Goal: Information Seeking & Learning: Learn about a topic

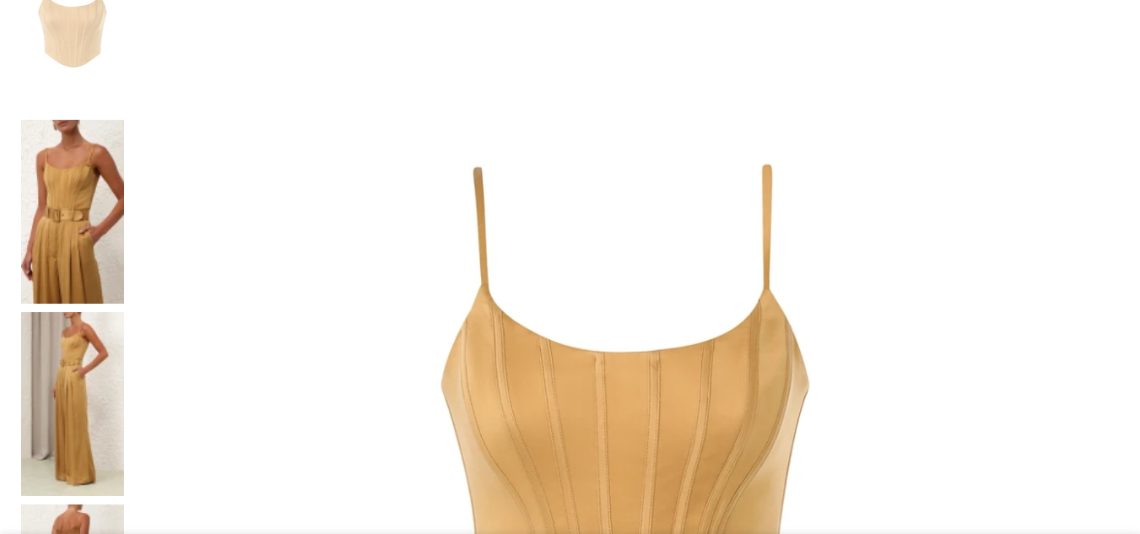
scroll to position [386, 0]
click at [97, 311] on img at bounding box center [72, 403] width 103 height 184
click at [109, 128] on img at bounding box center [72, 211] width 103 height 184
click at [108, 311] on img at bounding box center [72, 403] width 103 height 184
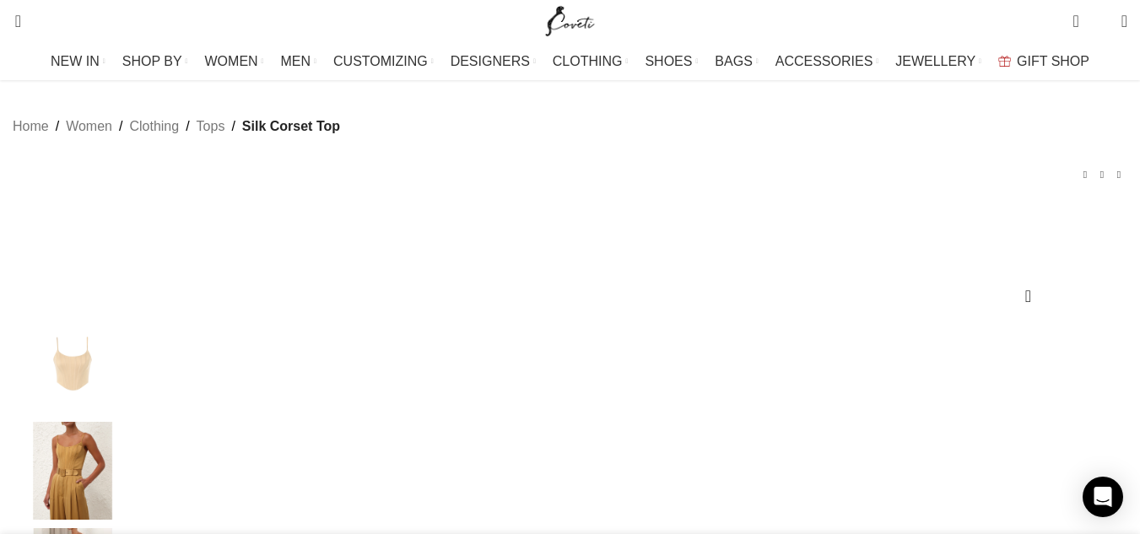
scroll to position [251, 0]
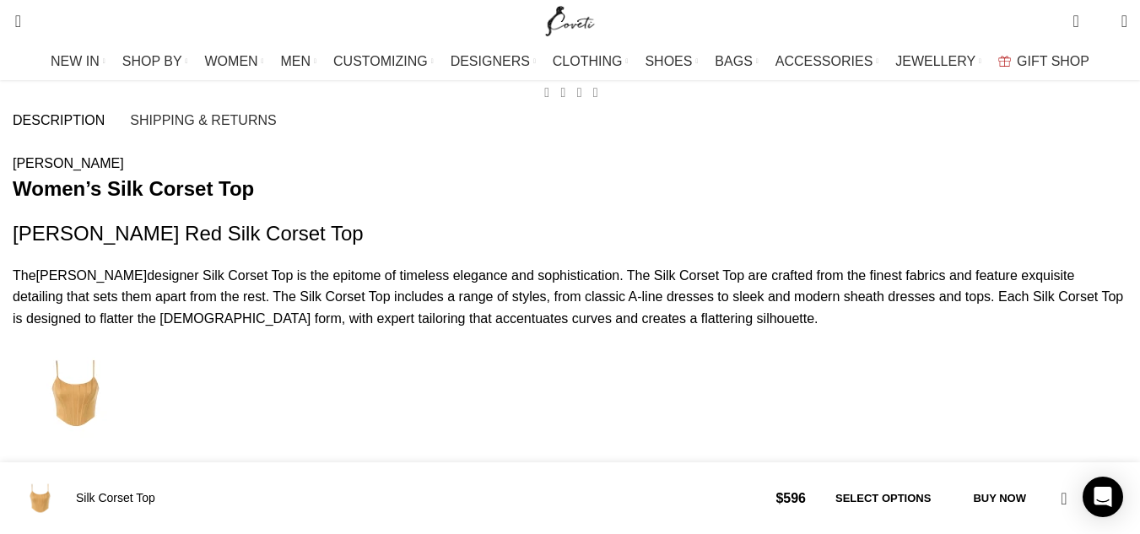
scroll to position [0, 1599]
click at [0, 0] on p "Sueded silk corset Boning throughout Adjustable straps Main: 100% silk" at bounding box center [0, 0] width 0 height 0
drag, startPoint x: 159, startPoint y: 354, endPoint x: 61, endPoint y: 253, distance: 140.8
copy div "The Silk Corset Top in [GEOGRAPHIC_DATA] from our Fall 2024 Collection, In Illu…"
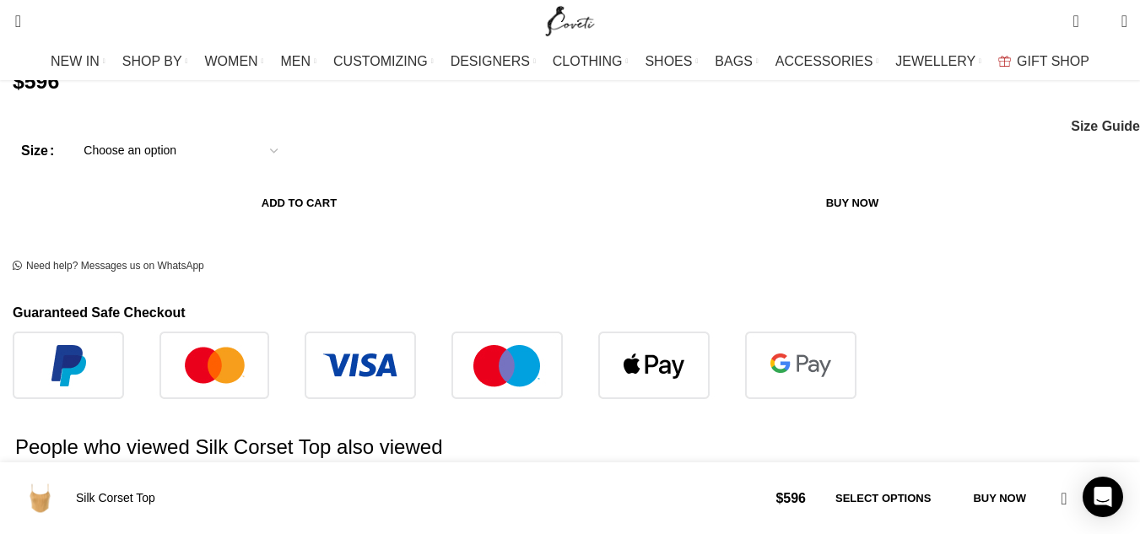
scroll to position [913, 0]
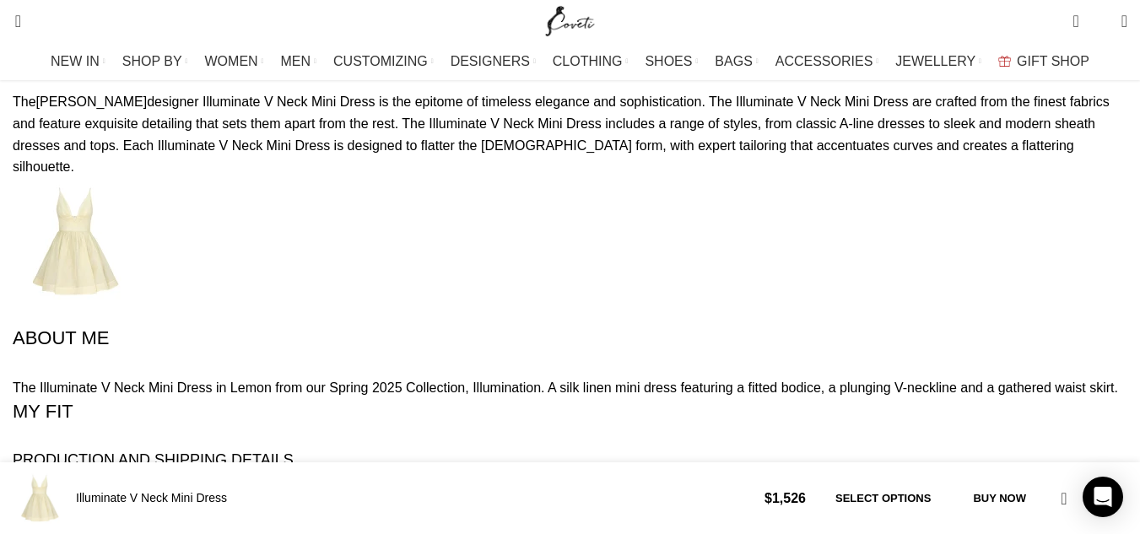
scroll to position [1898, 0]
drag, startPoint x: 165, startPoint y: 377, endPoint x: 58, endPoint y: 117, distance: 281.1
copy div "The Illuminate V Neck Mini Dress in Lemon from our Spring 2025 Collection, Illu…"
